Goal: Task Accomplishment & Management: Use online tool/utility

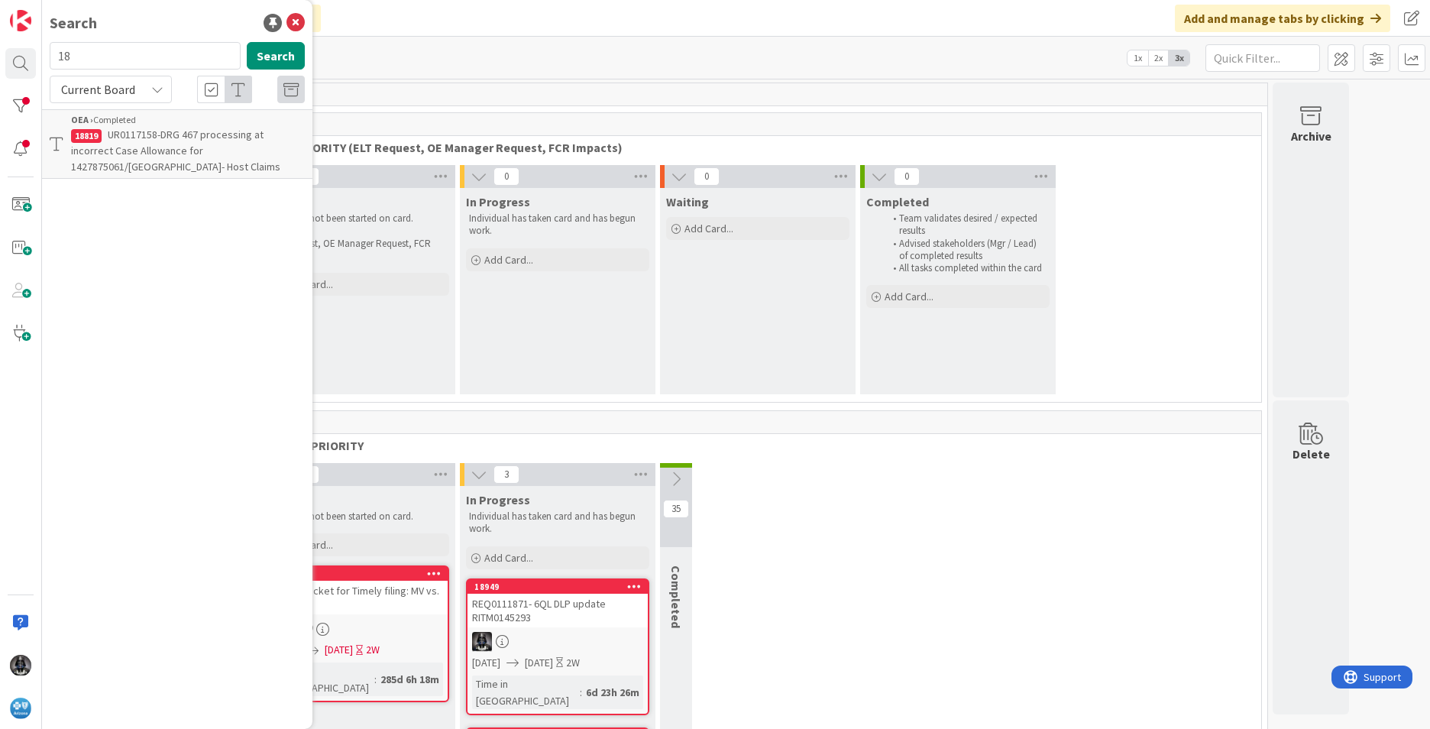
type input "1"
type input "6ql"
click at [140, 178] on span "UR0112249- MV Edit" at bounding box center [152, 171] width 88 height 14
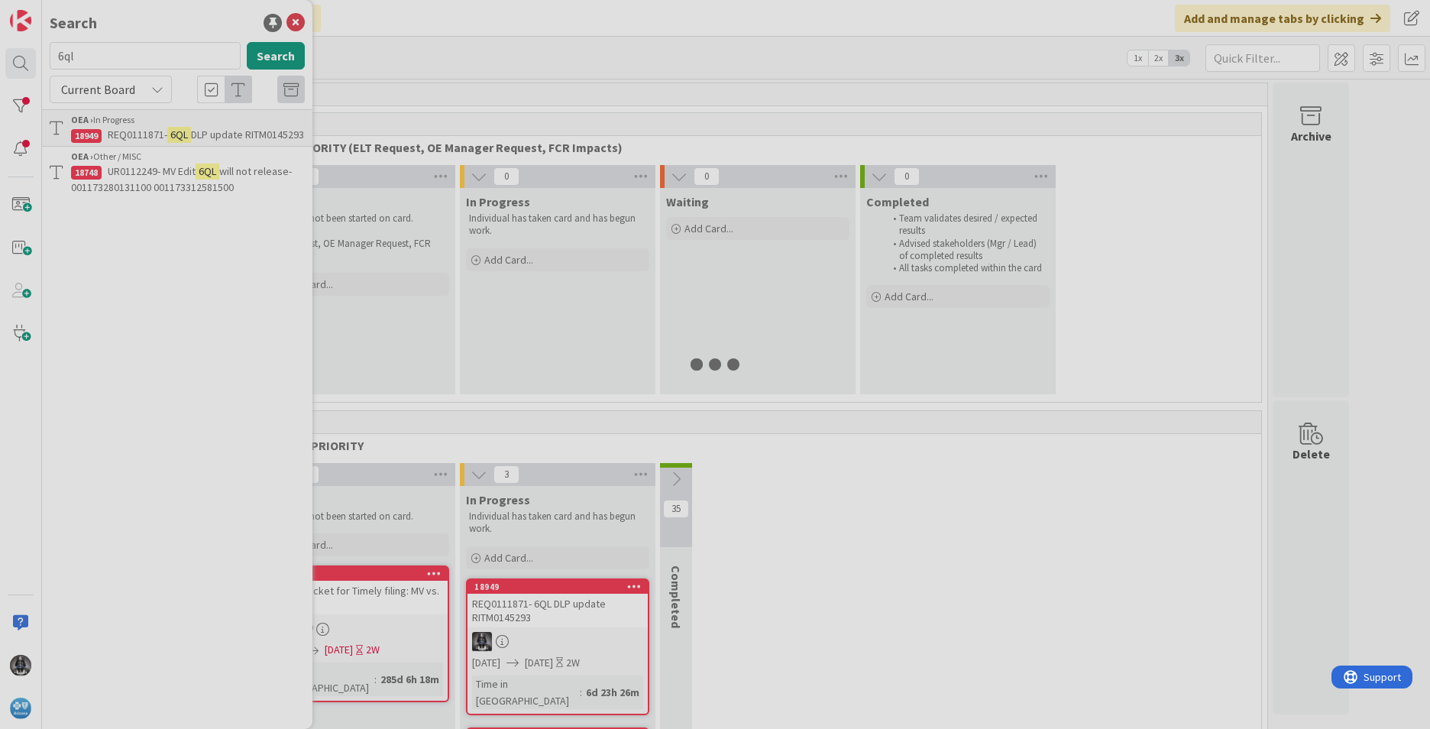
click at [140, 191] on div at bounding box center [715, 364] width 1430 height 729
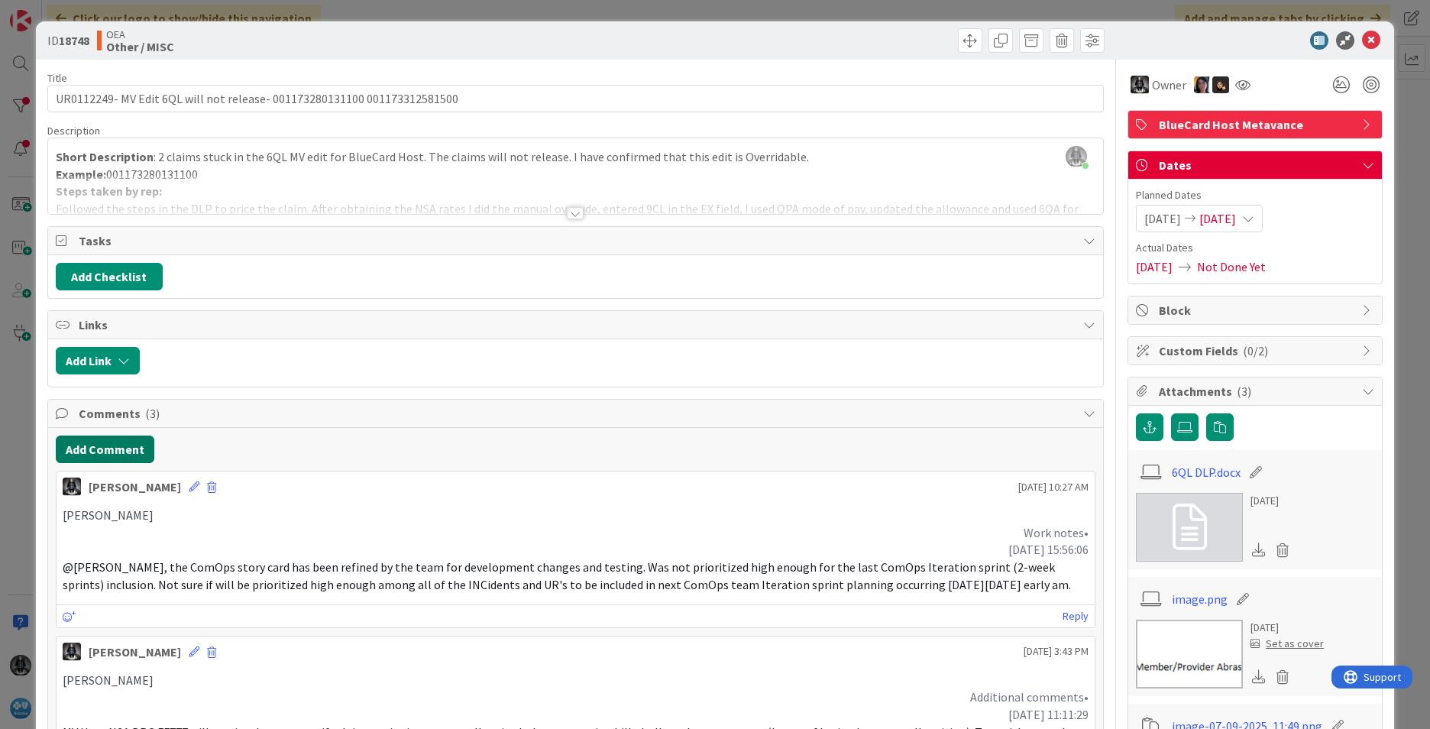
click at [91, 447] on button "Add Comment" at bounding box center [105, 450] width 99 height 28
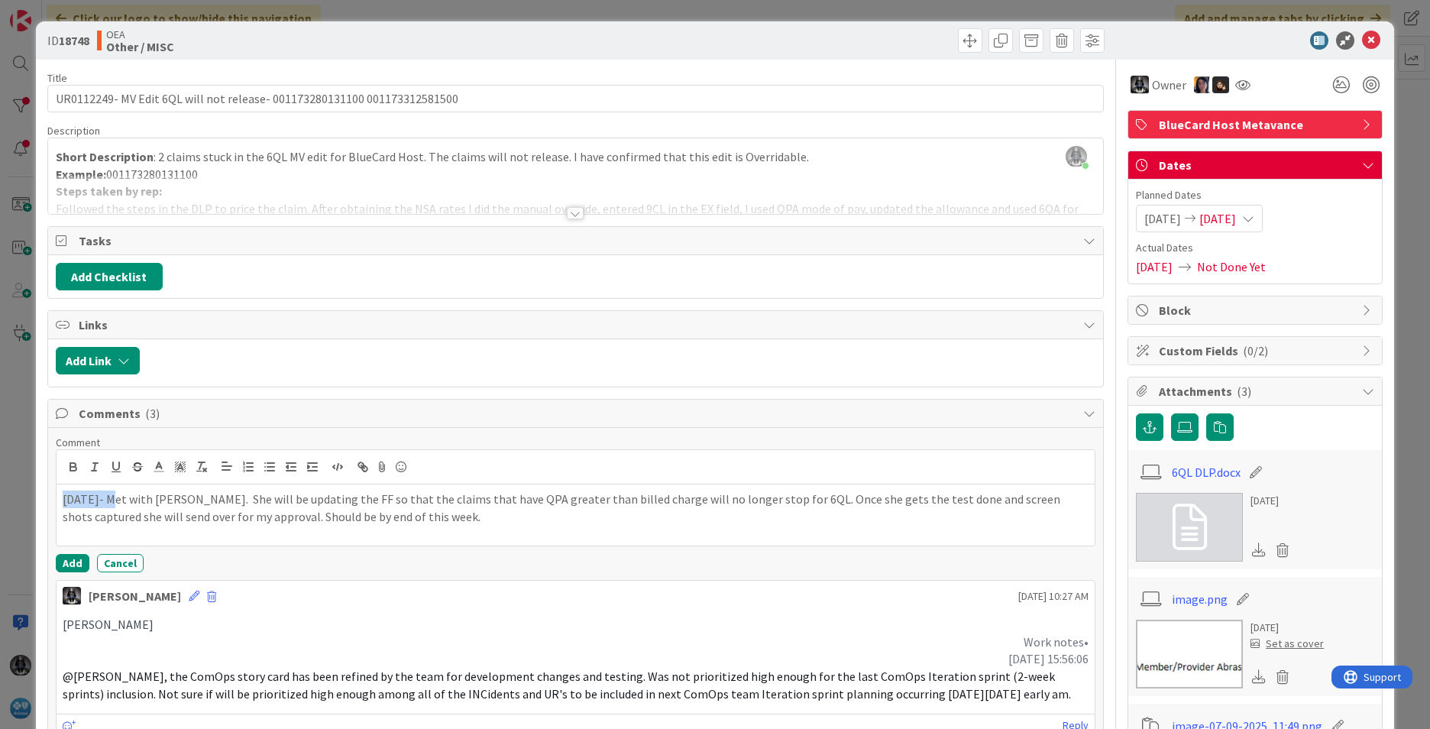
drag, startPoint x: 111, startPoint y: 496, endPoint x: 44, endPoint y: 501, distance: 66.7
click at [73, 464] on icon "button" at bounding box center [72, 465] width 5 height 4
click at [70, 559] on button "Add" at bounding box center [73, 563] width 34 height 18
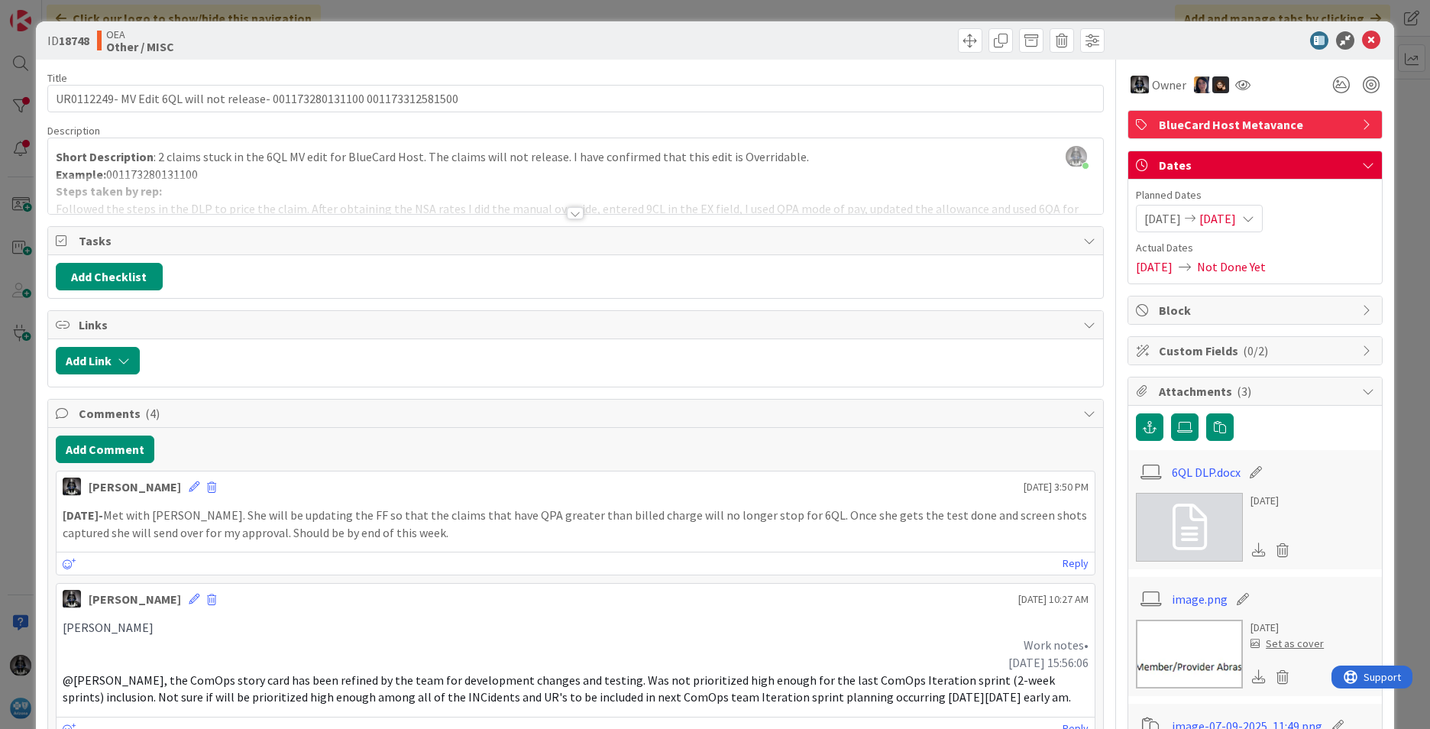
click at [1236, 214] on span "[DATE]" at bounding box center [1218, 218] width 37 height 18
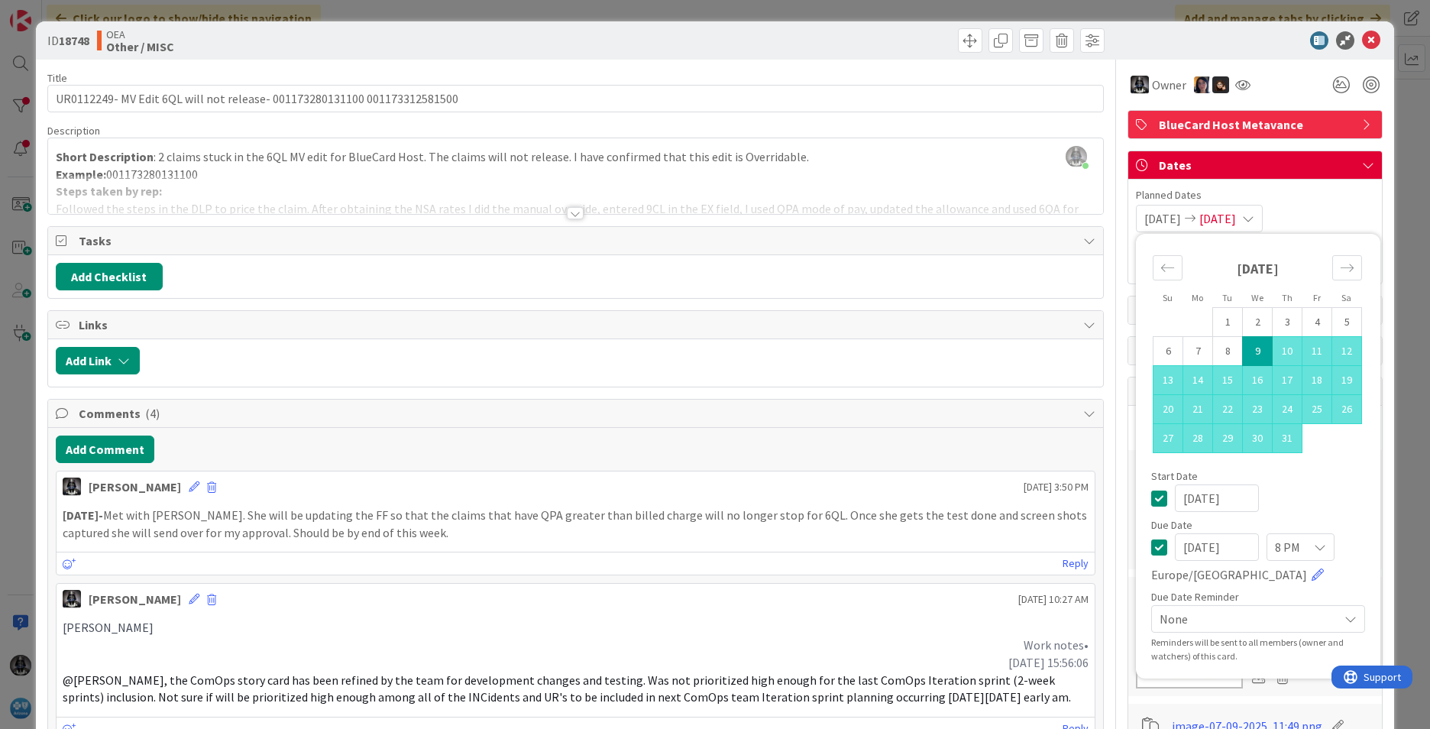
drag, startPoint x: 1242, startPoint y: 546, endPoint x: 1072, endPoint y: 545, distance: 170.4
click at [831, 605] on div "[PERSON_NAME] [DATE] 10:27 AM" at bounding box center [576, 596] width 1038 height 24
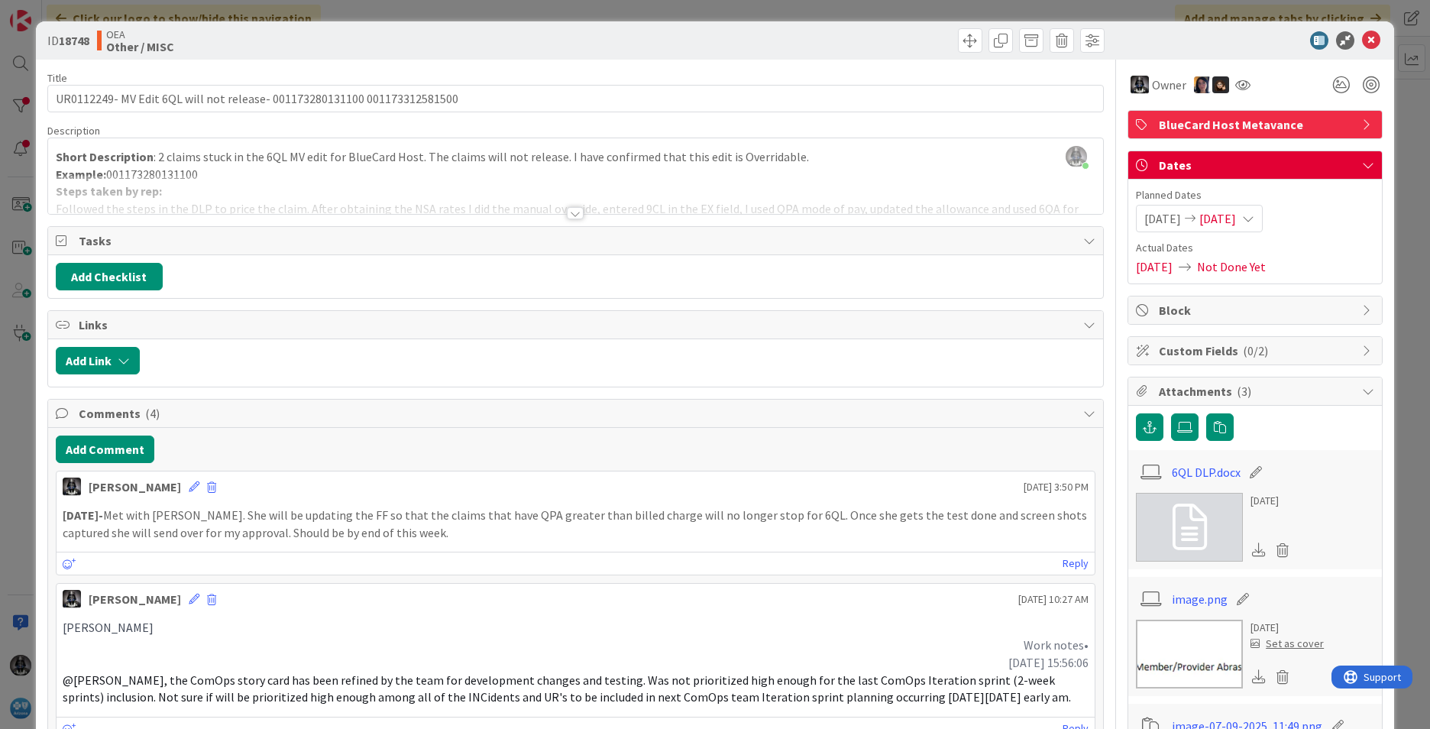
click at [1236, 215] on span "[DATE]" at bounding box center [1218, 218] width 37 height 18
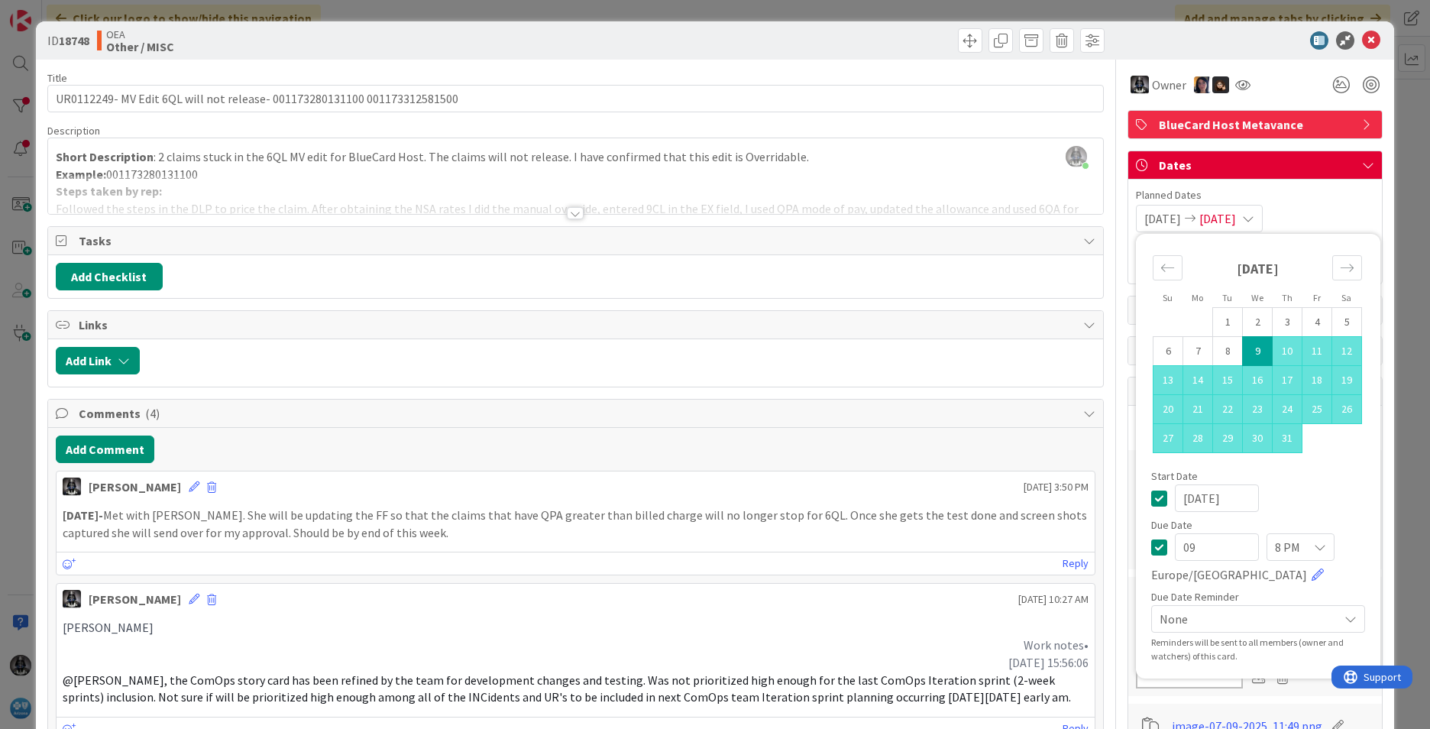
click at [1185, 546] on input "09" at bounding box center [1217, 547] width 84 height 28
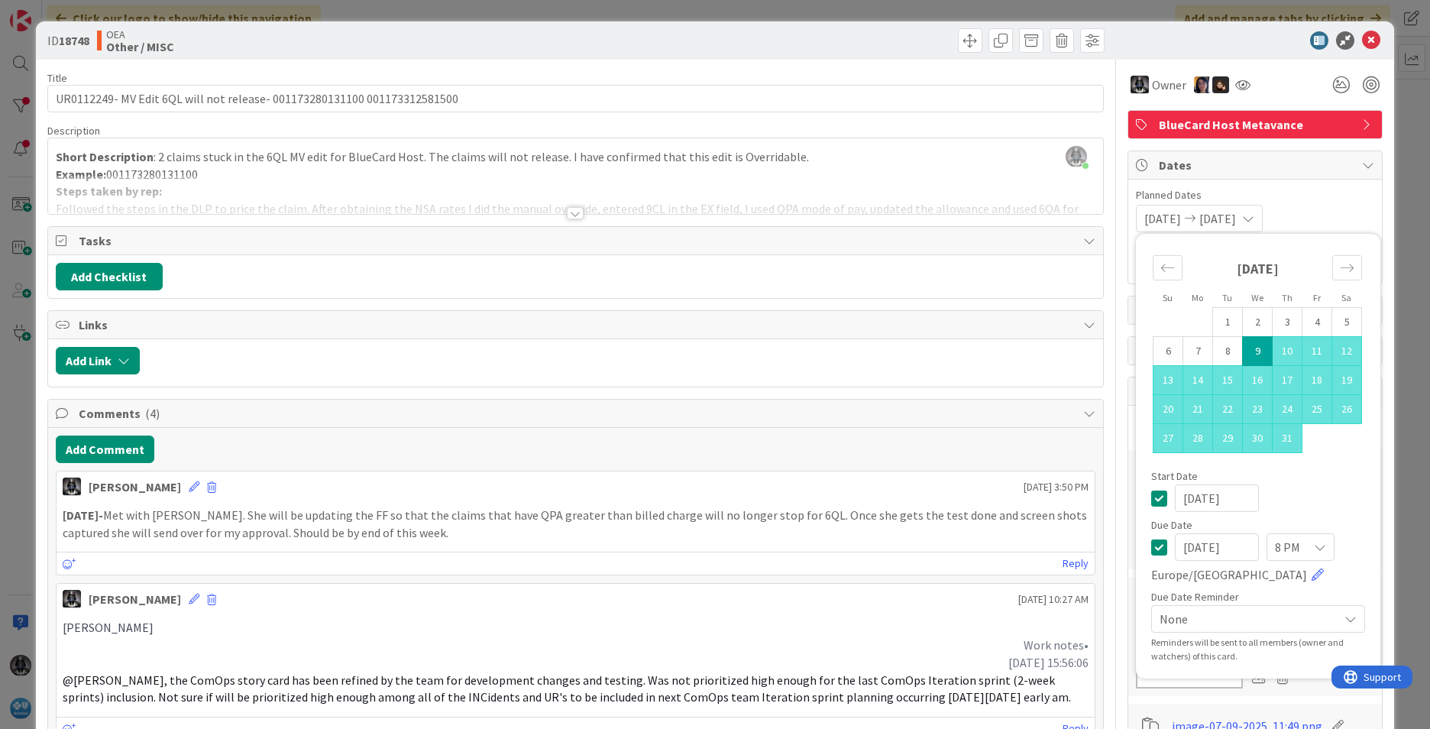
type input "[DATE]"
click at [841, 362] on div at bounding box center [621, 361] width 948 height 28
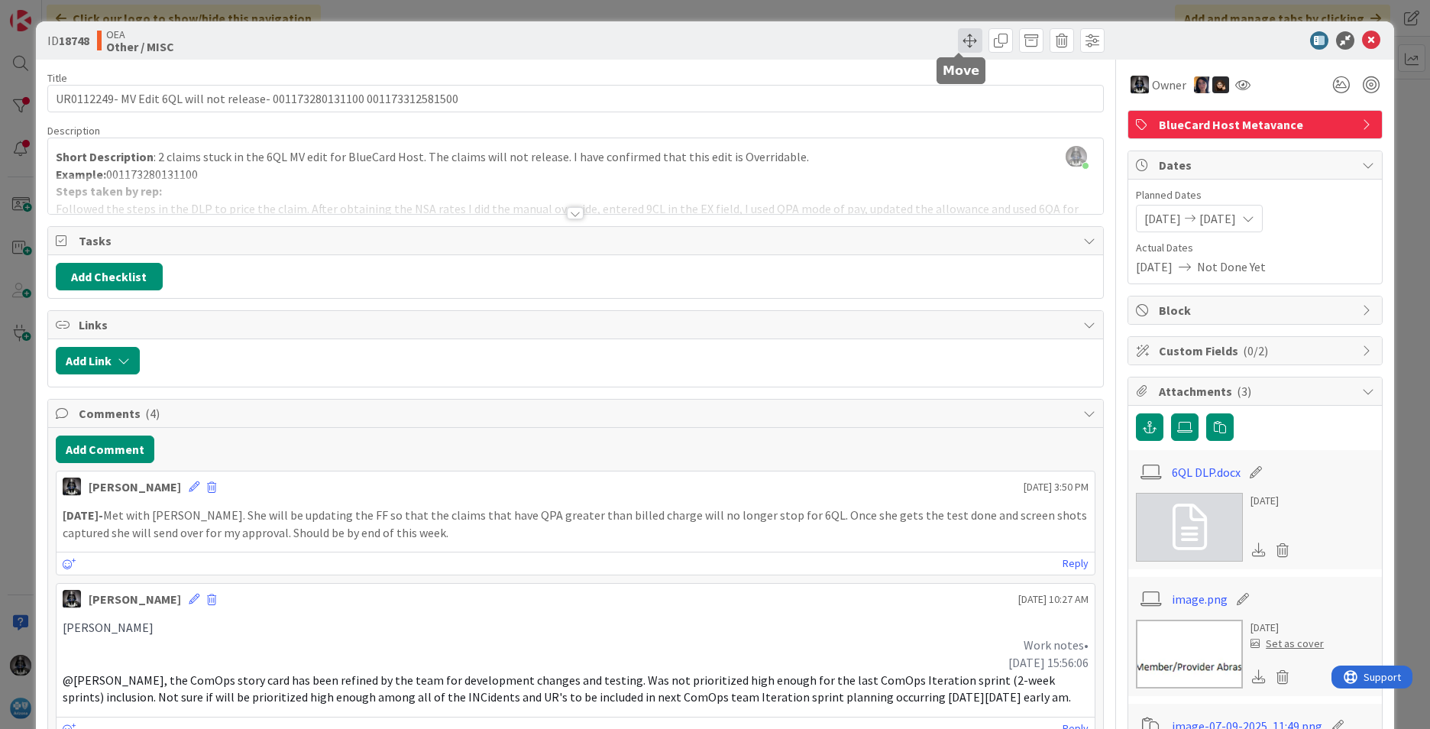
click at [959, 40] on span at bounding box center [970, 40] width 24 height 24
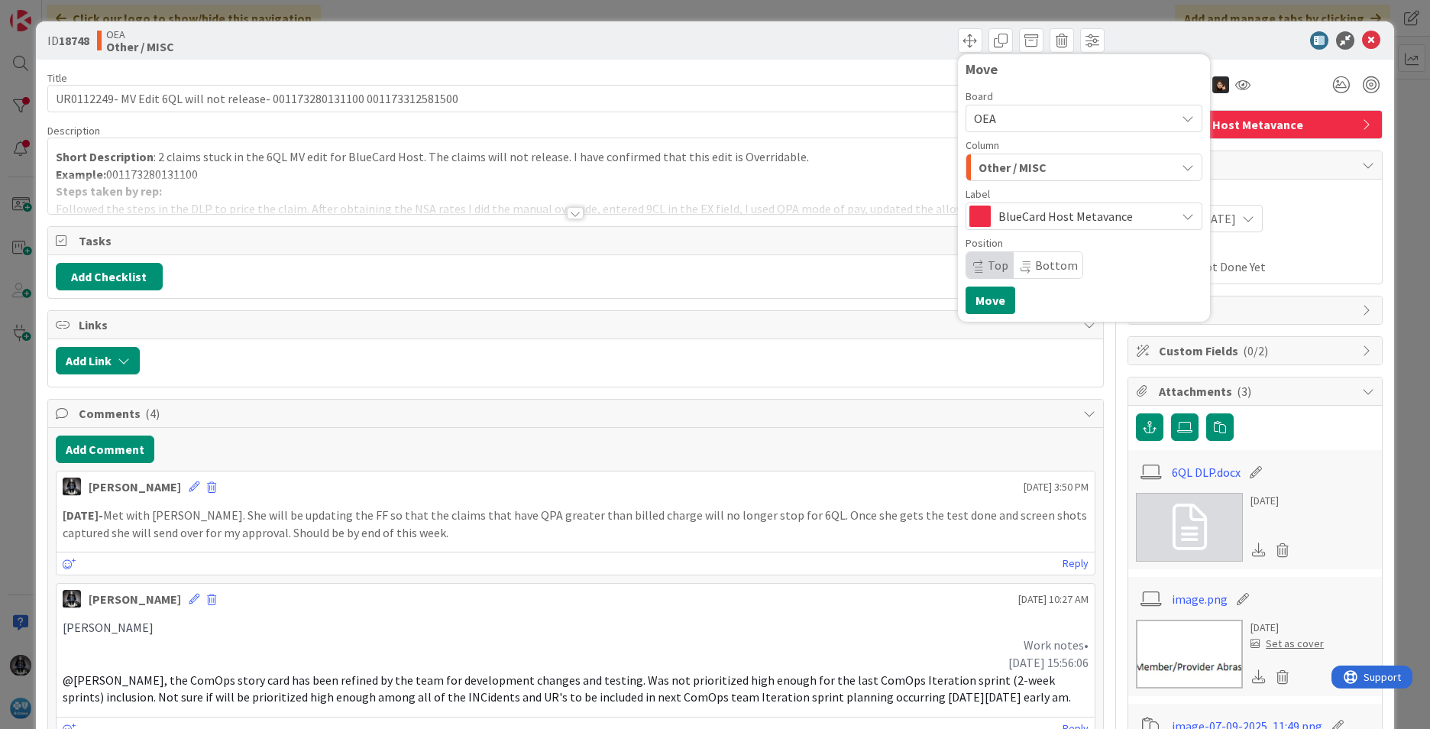
click at [1182, 170] on icon "button" at bounding box center [1188, 167] width 12 height 12
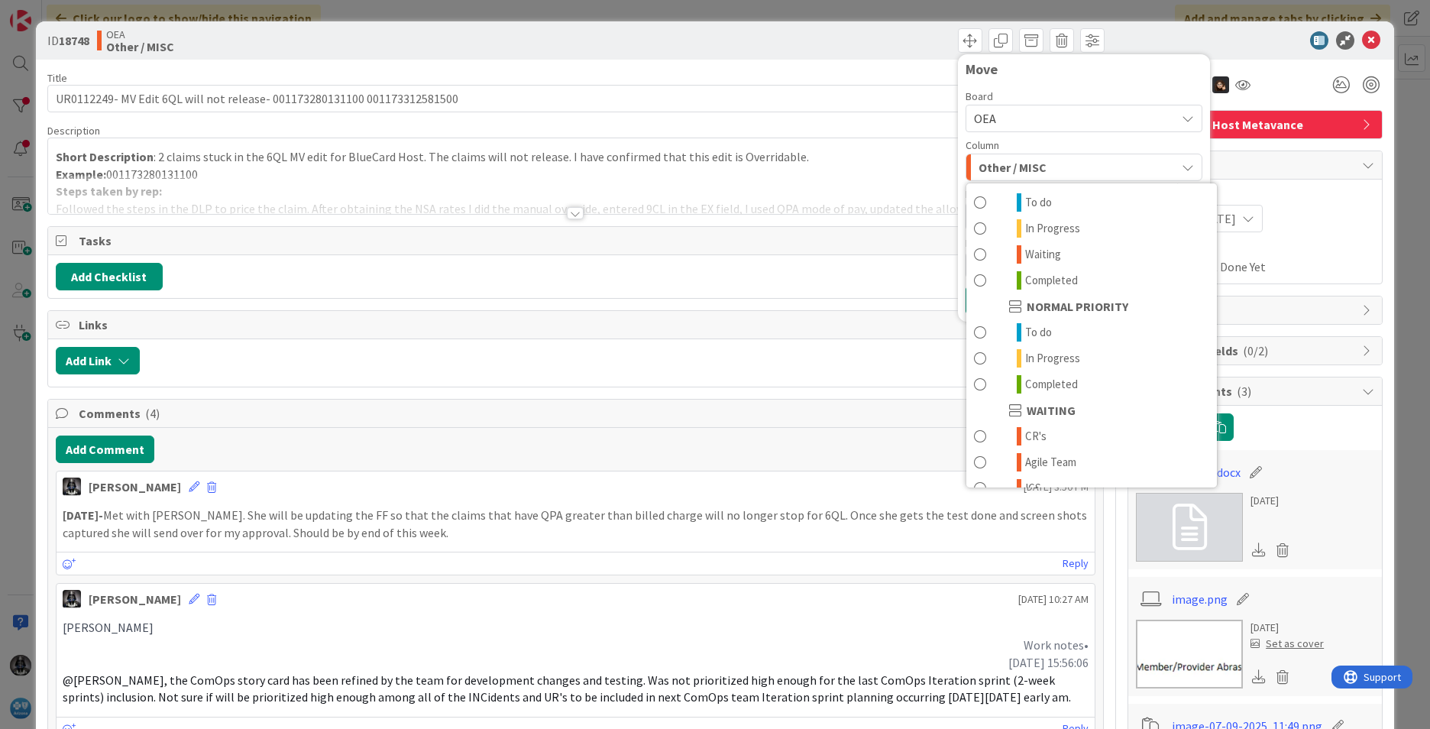
scroll to position [150, 0]
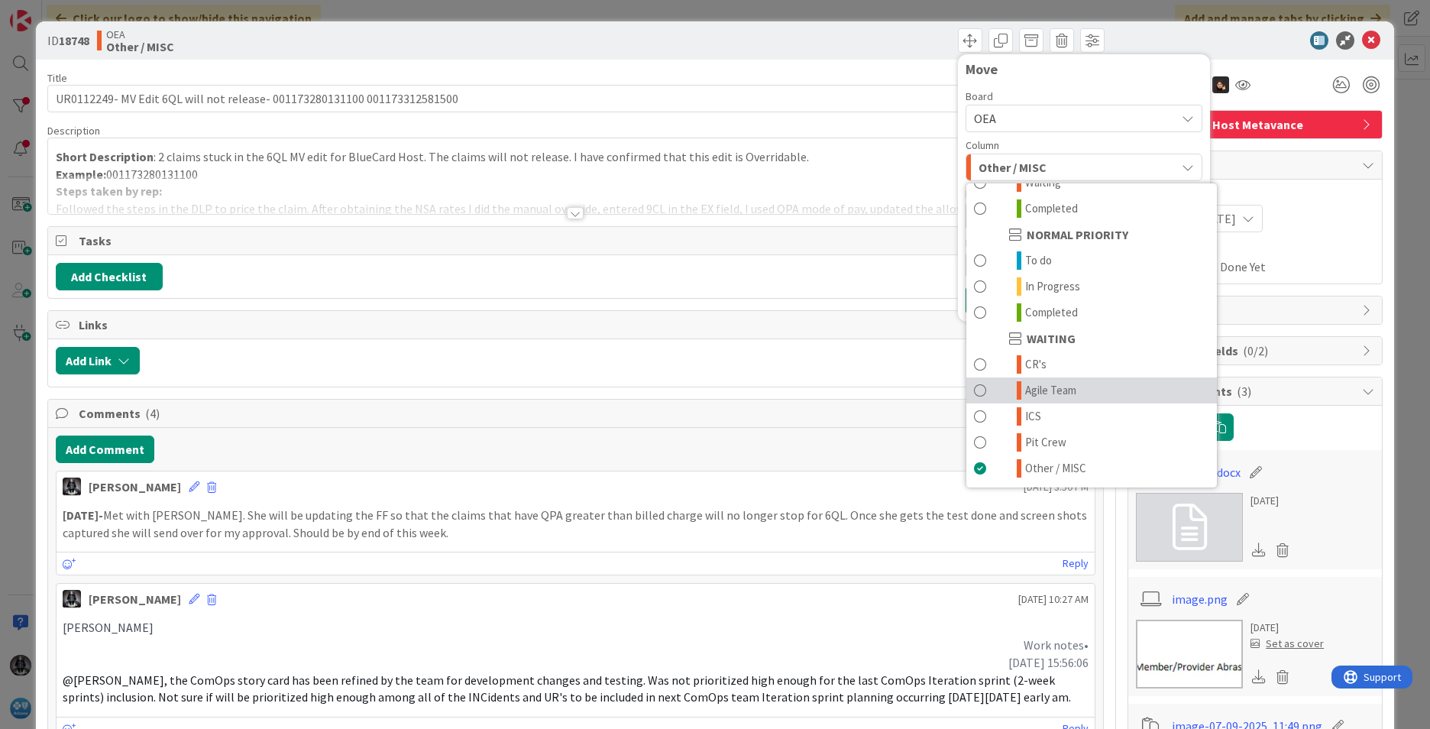
click at [1062, 390] on span "Agile Team" at bounding box center [1050, 390] width 51 height 18
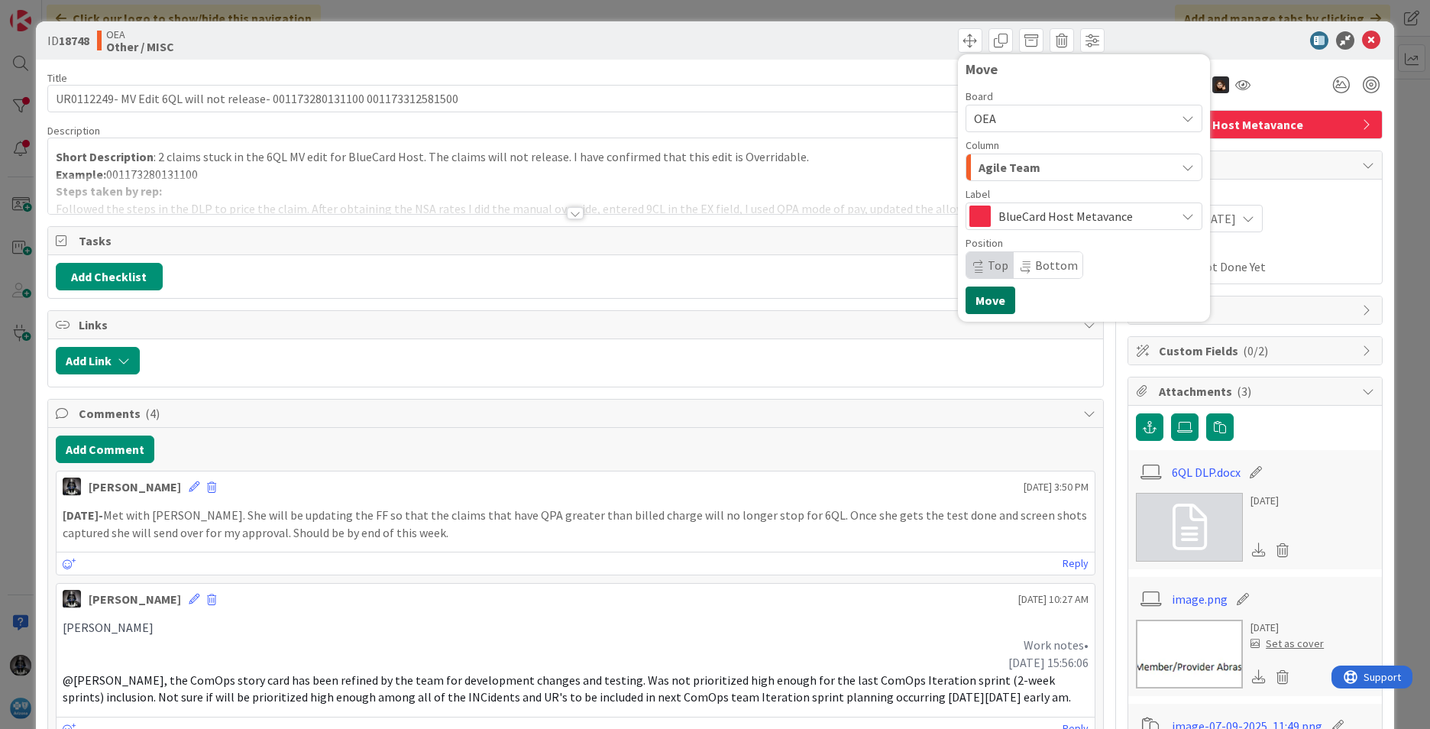
click at [974, 297] on button "Move" at bounding box center [991, 301] width 50 height 28
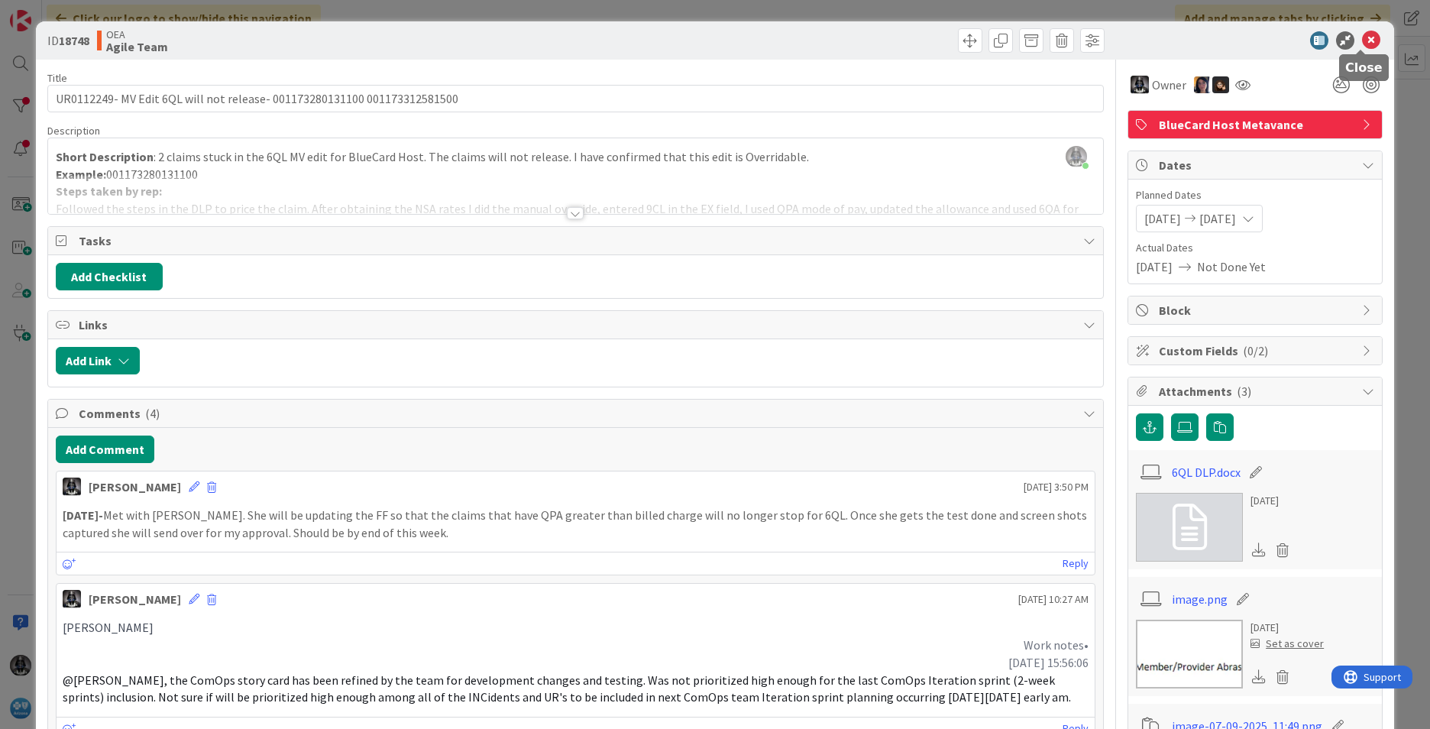
click at [1365, 37] on icon at bounding box center [1371, 40] width 18 height 18
